Goal: Information Seeking & Learning: Learn about a topic

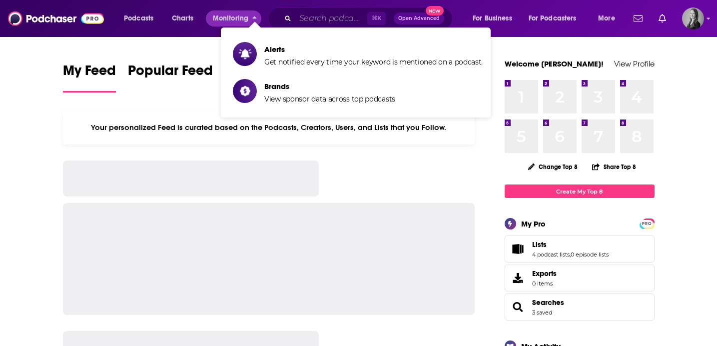
click at [322, 14] on input "Search podcasts, credits, & more..." at bounding box center [331, 18] width 72 height 16
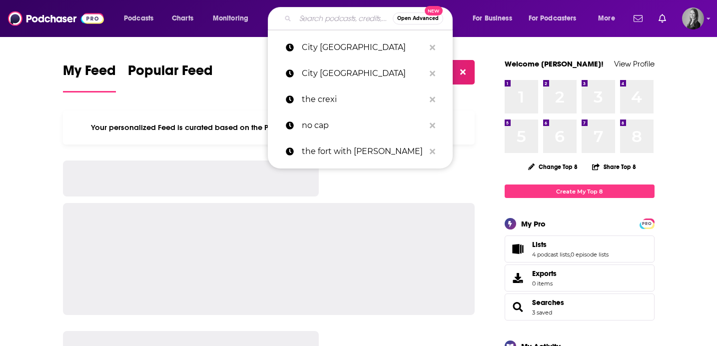
paste input "Sips, Suds and Smokes"
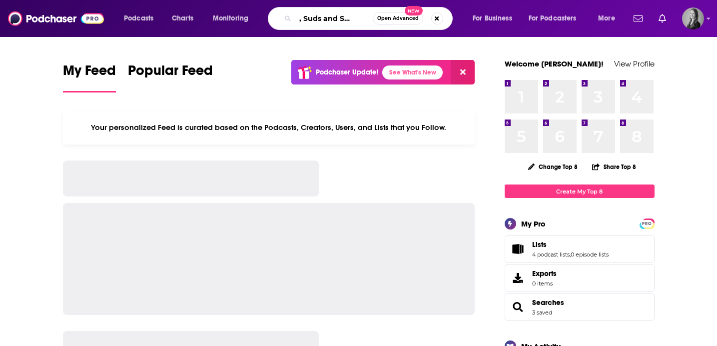
type input "Sips, Suds and Smokes"
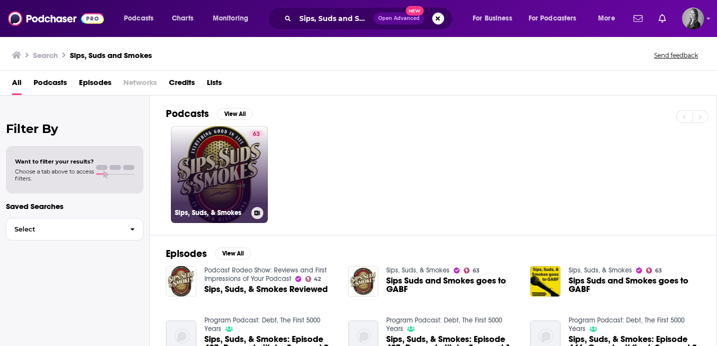
click at [225, 182] on link "63 Sips, Suds, & Smokes" at bounding box center [219, 174] width 97 height 97
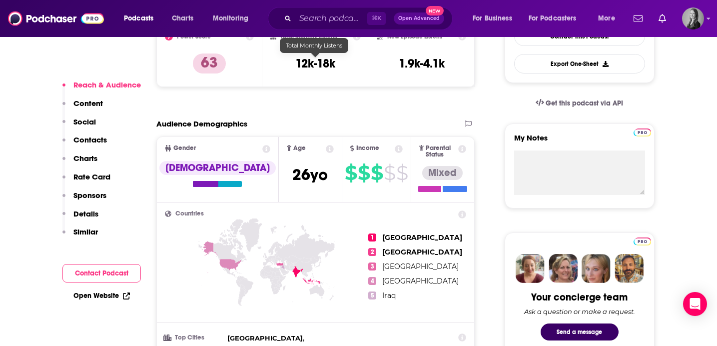
scroll to position [283, 0]
